Goal: Navigation & Orientation: Find specific page/section

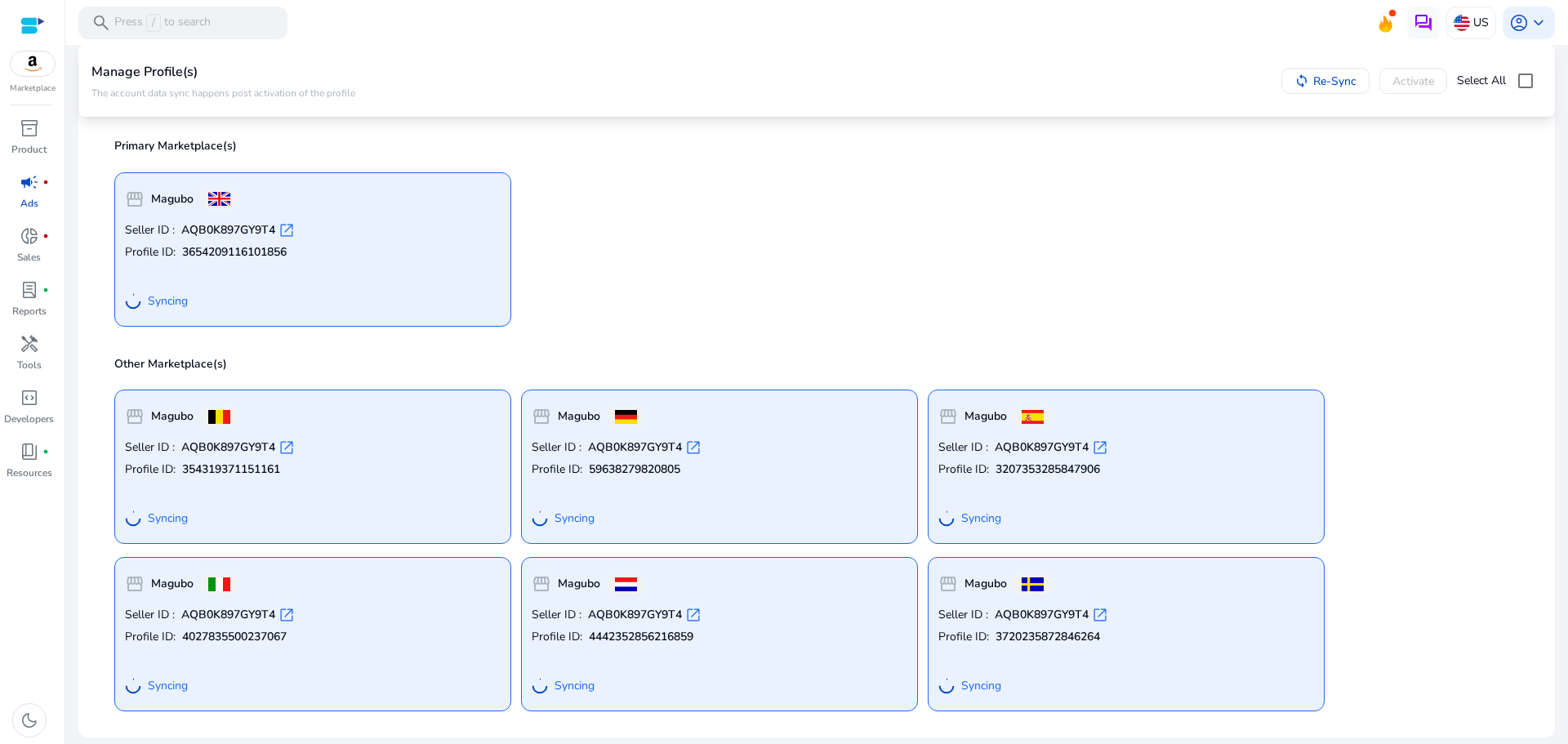
click at [30, 199] on p "Ads" at bounding box center [29, 203] width 18 height 15
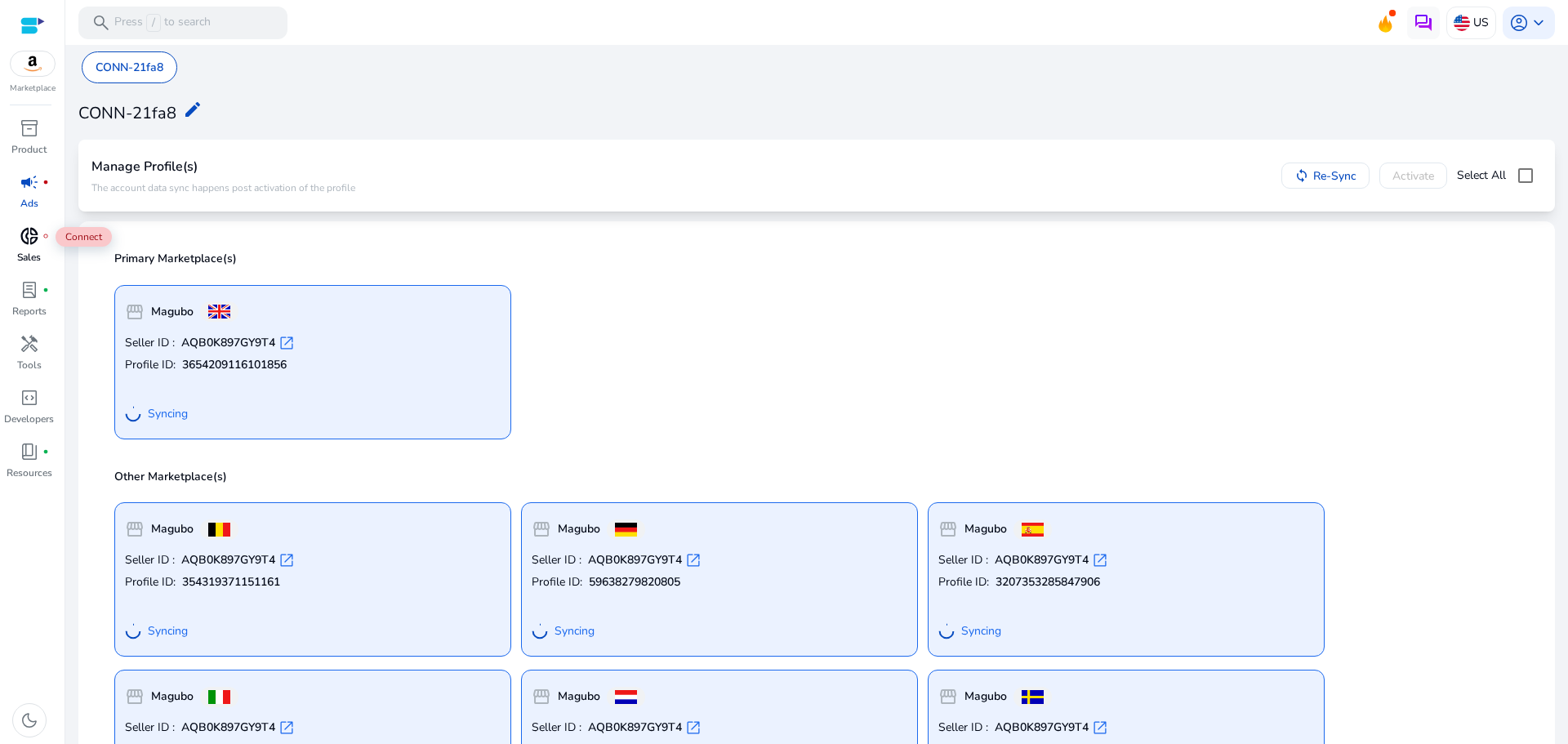
click at [35, 237] on span "donut_small" at bounding box center [29, 236] width 19 height 19
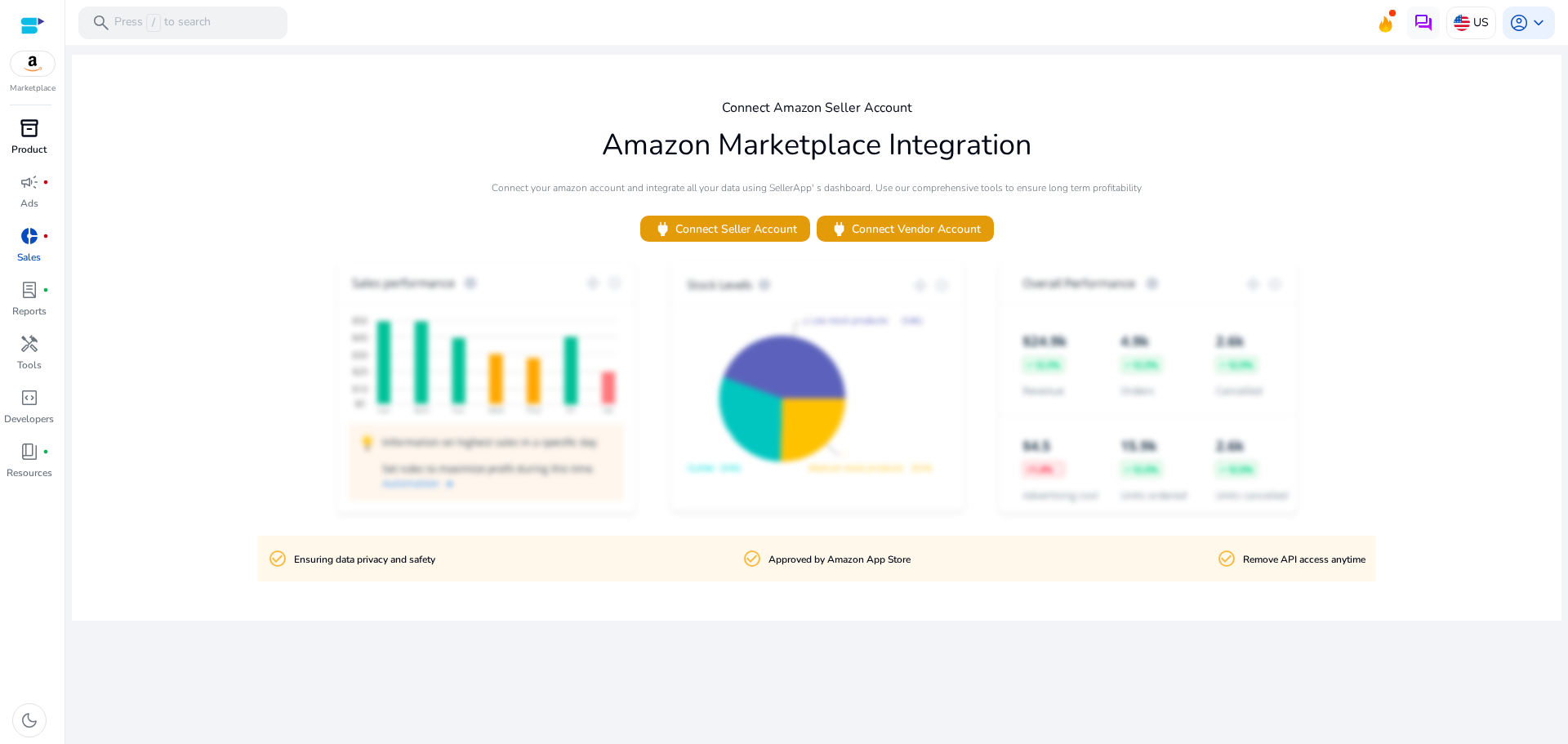
click at [18, 148] on p "Product" at bounding box center [29, 149] width 35 height 15
click at [25, 199] on p "Ads" at bounding box center [29, 203] width 18 height 15
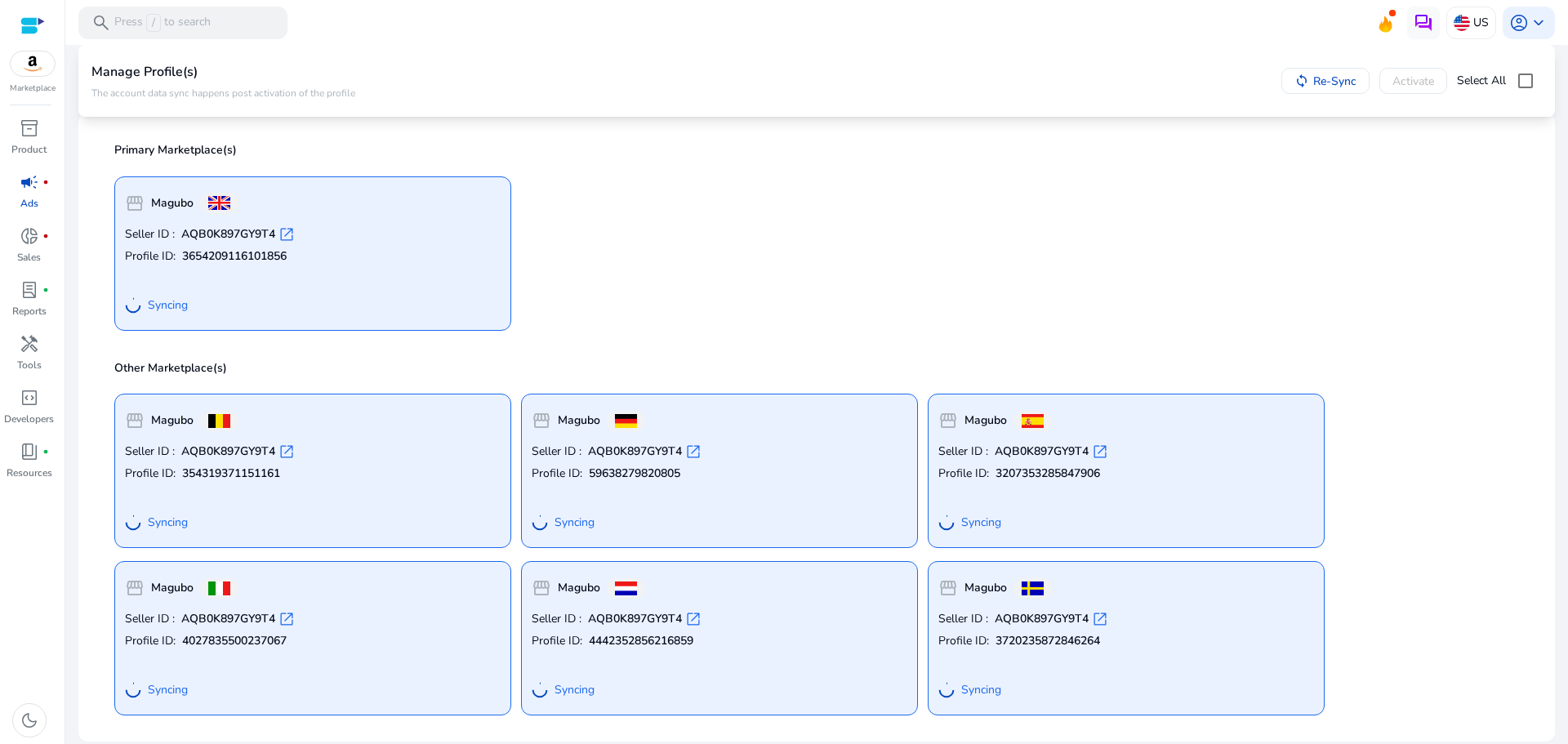
scroll to position [113, 0]
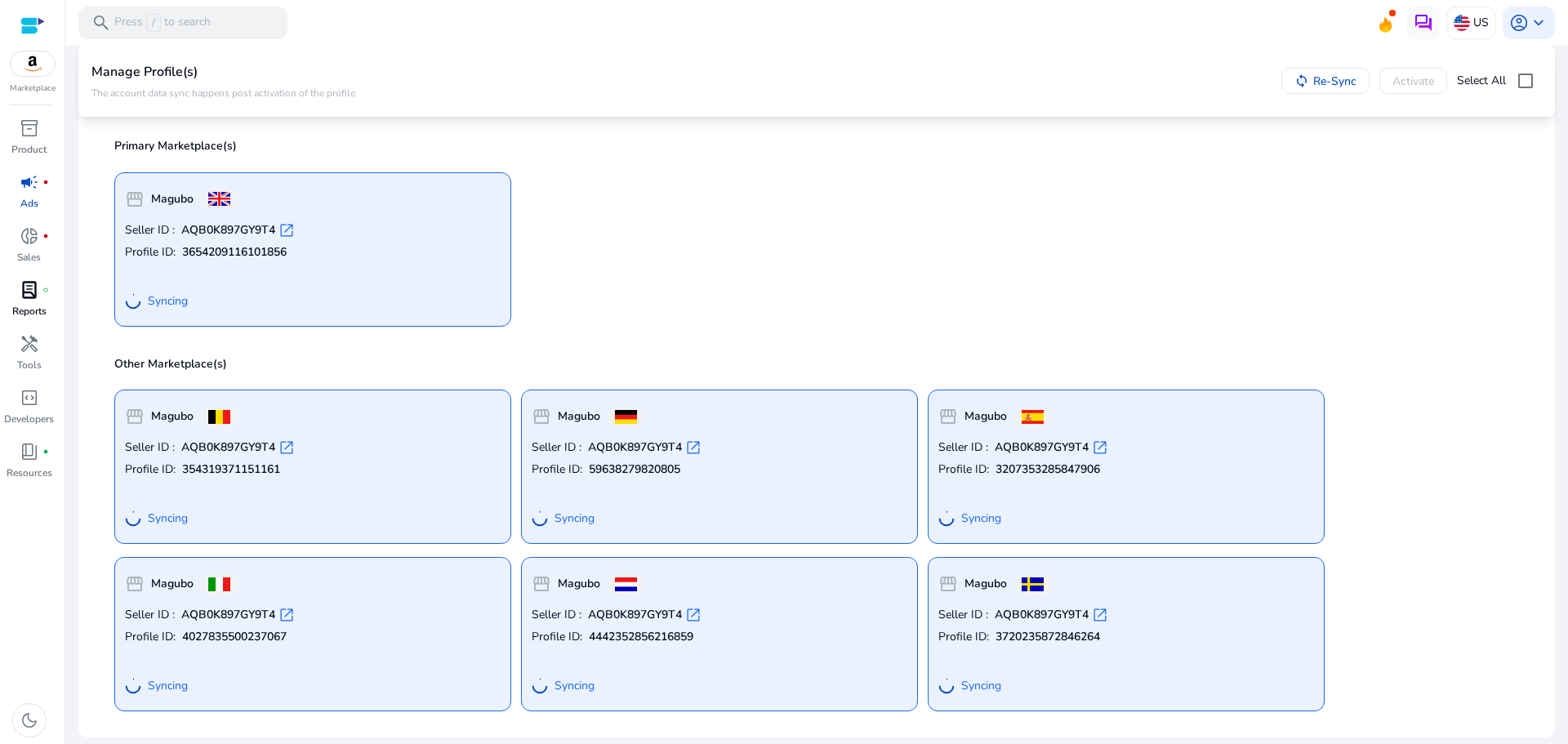
click at [52, 291] on link "lab_profile fiber_manual_record Reports" at bounding box center [29, 304] width 58 height 54
click at [42, 340] on div "handyman" at bounding box center [29, 344] width 45 height 26
